Goal: Task Accomplishment & Management: Use online tool/utility

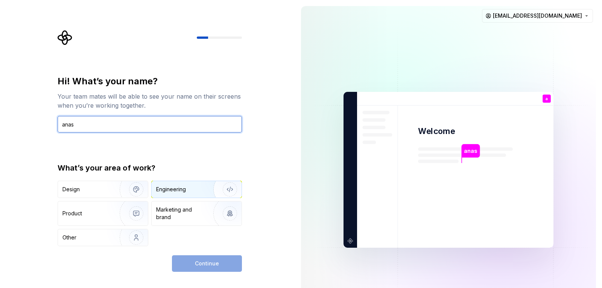
type input "anas"
click at [193, 183] on div "Engineering" at bounding box center [197, 189] width 90 height 17
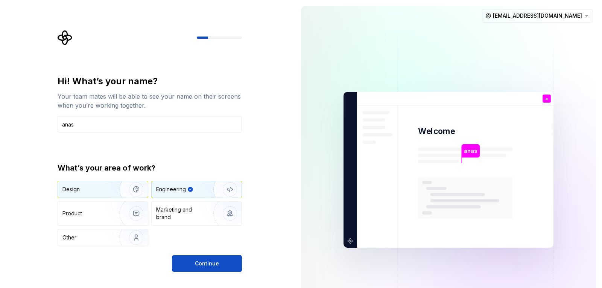
click at [116, 194] on img "button" at bounding box center [131, 189] width 48 height 50
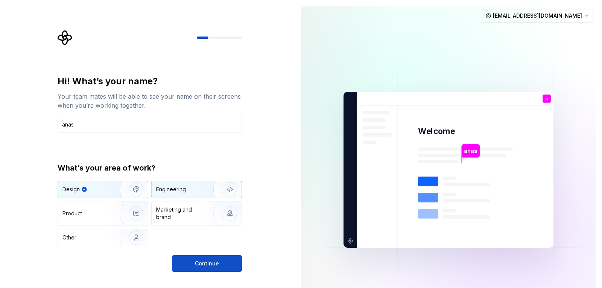
click at [191, 189] on div "Engineering" at bounding box center [186, 190] width 60 height 8
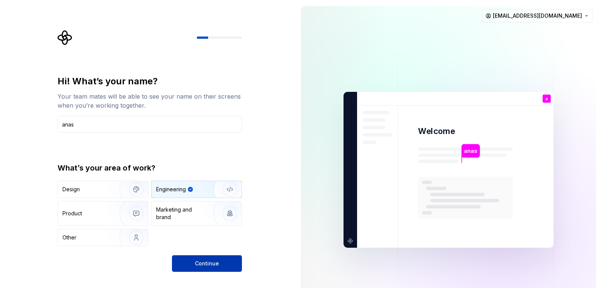
click at [211, 261] on span "Continue" at bounding box center [207, 264] width 24 height 8
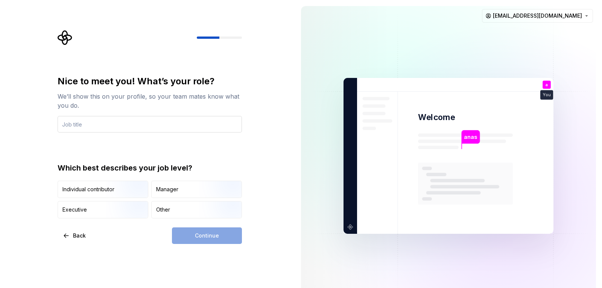
click at [96, 125] on input "text" at bounding box center [150, 124] width 184 height 17
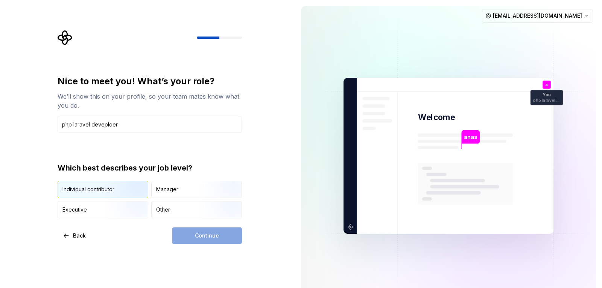
type input "php laravel deveploer"
click at [104, 192] on div "Individual contributor" at bounding box center [88, 190] width 52 height 8
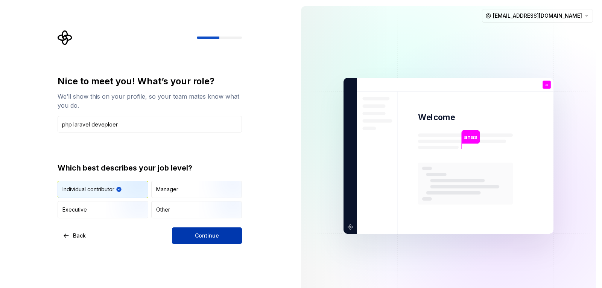
click at [209, 233] on span "Continue" at bounding box center [207, 236] width 24 height 8
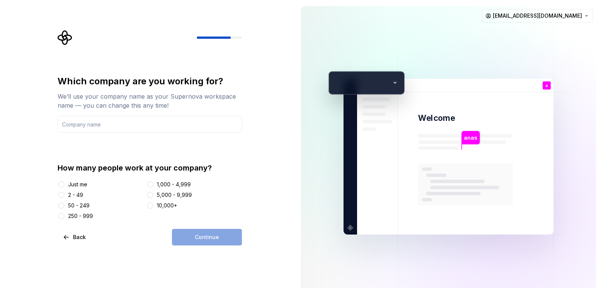
click at [81, 184] on div "Just me" at bounding box center [77, 185] width 19 height 8
click at [64, 184] on button "Just me" at bounding box center [61, 184] width 6 height 6
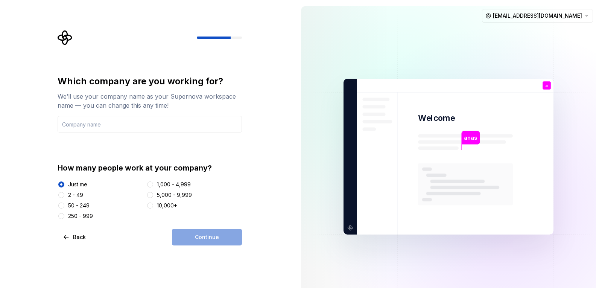
click at [77, 193] on div "2 - 49" at bounding box center [75, 195] width 15 height 8
click at [64, 193] on button "2 - 49" at bounding box center [61, 195] width 6 height 6
click at [73, 183] on div "Just me" at bounding box center [77, 185] width 19 height 8
click at [64, 183] on button "Just me" at bounding box center [61, 184] width 6 height 6
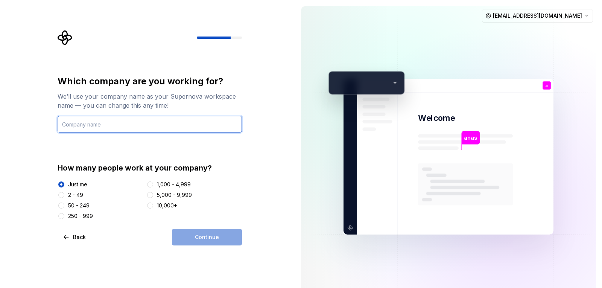
click at [79, 124] on input "text" at bounding box center [150, 124] width 184 height 17
type input "Noovatix"
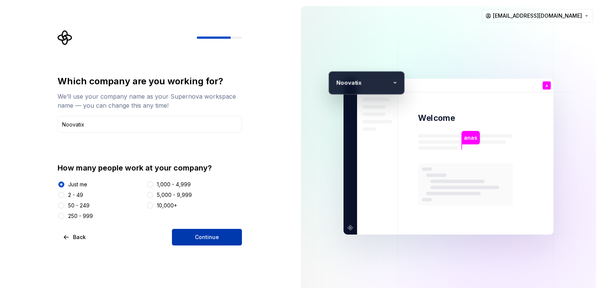
click at [196, 232] on button "Continue" at bounding box center [207, 237] width 70 height 17
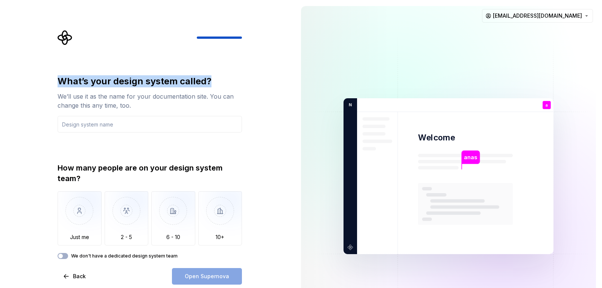
drag, startPoint x: 55, startPoint y: 79, endPoint x: 217, endPoint y: 76, distance: 161.9
click at [217, 76] on div "What’s your design system called? We’ll use it as the name for your documentati…" at bounding box center [152, 157] width 198 height 254
click at [64, 99] on div "We’ll use it as the name for your documentation site. You can change this any t…" at bounding box center [150, 101] width 184 height 18
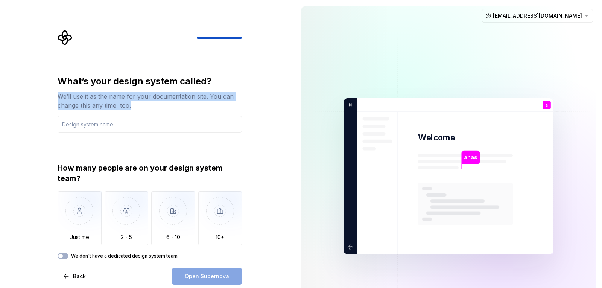
drag, startPoint x: 57, startPoint y: 96, endPoint x: 157, endPoint y: 108, distance: 100.5
click at [157, 108] on div "What’s your design system called? We’ll use it as the name for your documentati…" at bounding box center [152, 157] width 198 height 254
click at [169, 112] on div "What’s your design system called? We’ll use it as the name for your documentati…" at bounding box center [150, 103] width 184 height 57
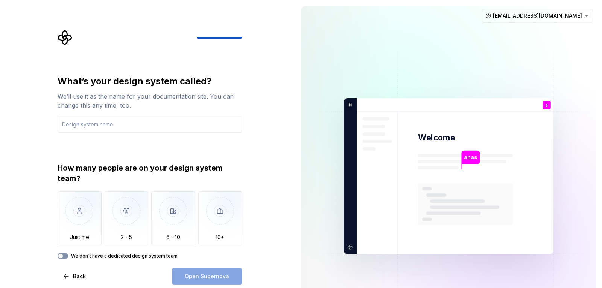
click at [65, 256] on button "We don't have a dedicated design system team" at bounding box center [63, 256] width 11 height 6
click at [65, 256] on span "button" at bounding box center [65, 256] width 5 height 5
click at [196, 271] on div "Open Supernova" at bounding box center [207, 276] width 70 height 17
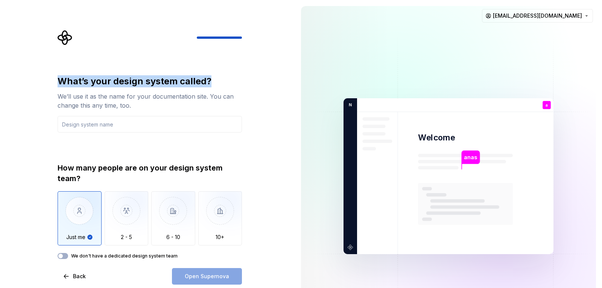
drag, startPoint x: 57, startPoint y: 81, endPoint x: 261, endPoint y: 84, distance: 204.4
click at [261, 84] on div "What’s your design system called? We’ll use it as the name for your documentati…" at bounding box center [147, 176] width 295 height 352
click at [114, 129] on input "text" at bounding box center [150, 124] width 184 height 17
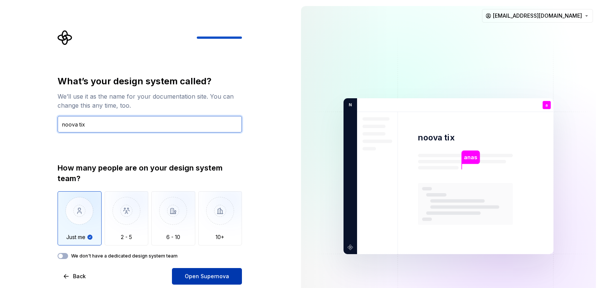
type input "noova tix"
click at [219, 273] on span "Open Supernova" at bounding box center [207, 277] width 44 height 8
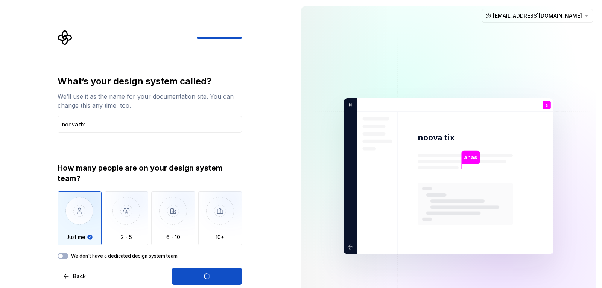
click at [468, 155] on p "anas" at bounding box center [470, 157] width 13 height 8
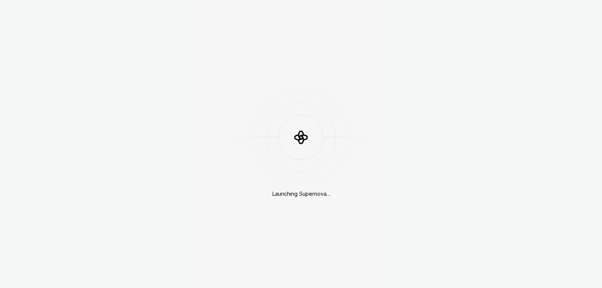
click at [293, 192] on div "Launching Supernova..." at bounding box center [302, 194] width 58 height 8
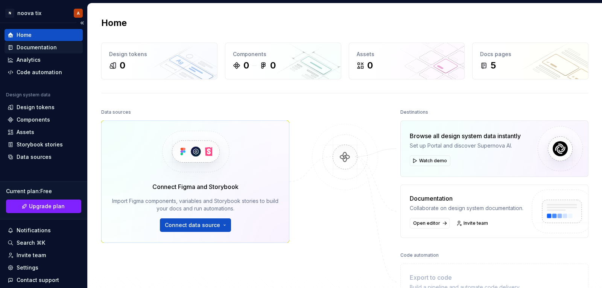
click at [36, 47] on div "Documentation" at bounding box center [37, 48] width 40 height 8
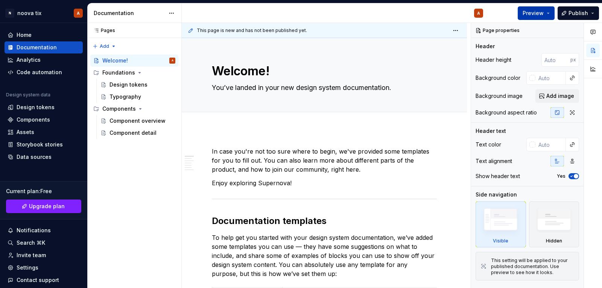
click at [548, 11] on button "Preview" at bounding box center [536, 13] width 37 height 14
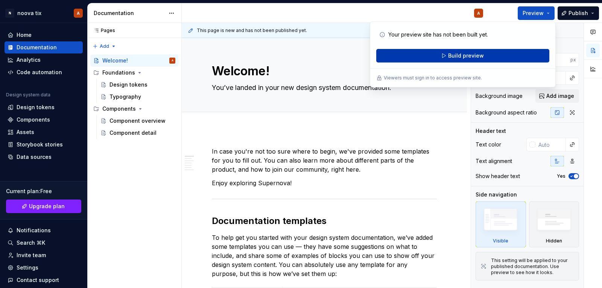
click at [473, 53] on span "Build preview" at bounding box center [466, 56] width 36 height 8
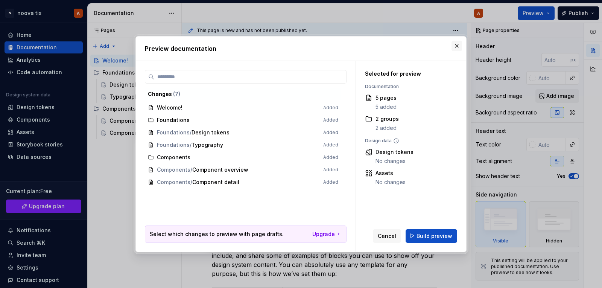
click at [461, 44] on button "button" at bounding box center [457, 46] width 11 height 11
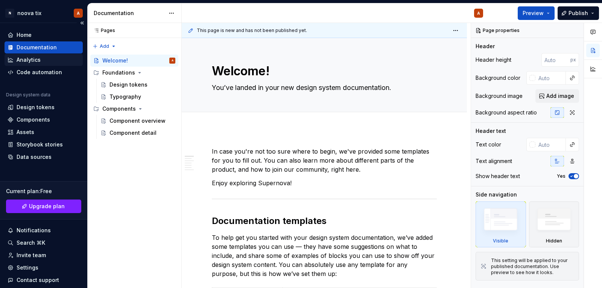
click at [29, 61] on div "Analytics" at bounding box center [29, 60] width 24 height 8
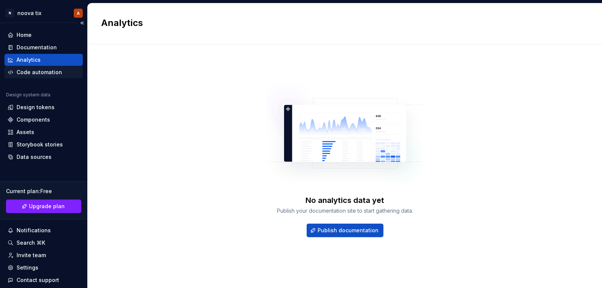
click at [38, 71] on div "Code automation" at bounding box center [40, 73] width 46 height 8
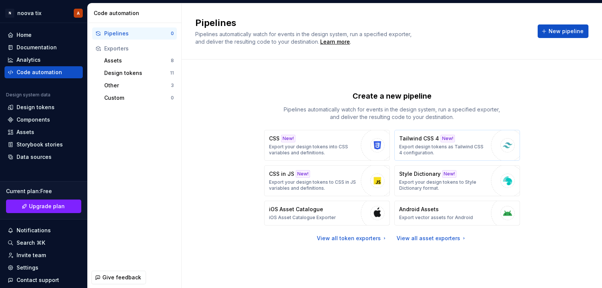
click at [426, 148] on p "Export design tokens as Tailwind CSS 4 configuration." at bounding box center [443, 150] width 88 height 12
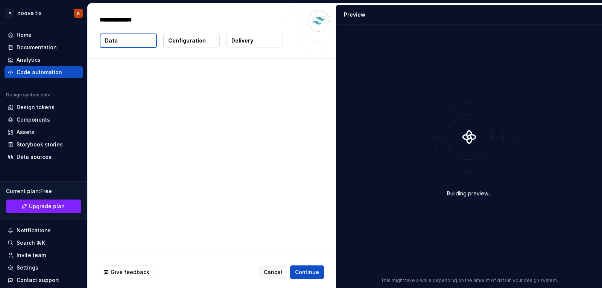
type textarea "*"
